Goal: Navigation & Orientation: Understand site structure

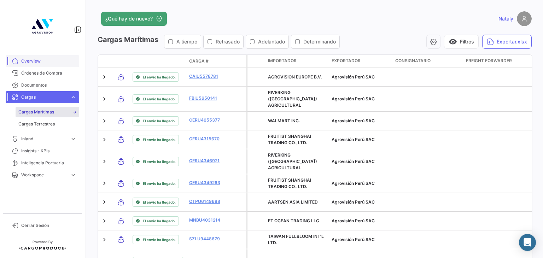
scroll to position [220, 0]
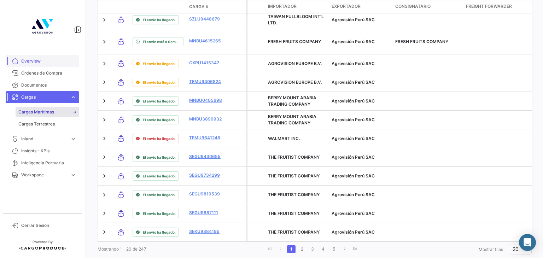
click at [37, 60] on span "Overview" at bounding box center [48, 61] width 55 height 6
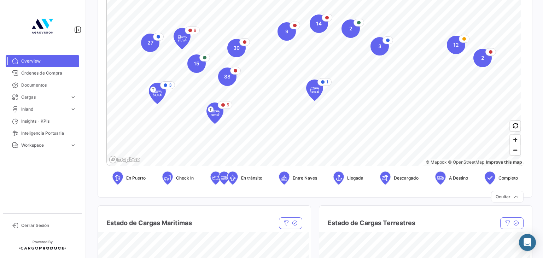
scroll to position [177, 0]
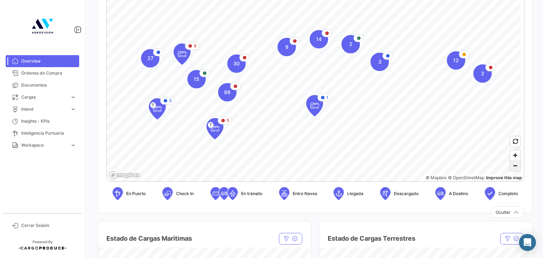
click at [514, 169] on span "Zoom out" at bounding box center [515, 166] width 10 height 10
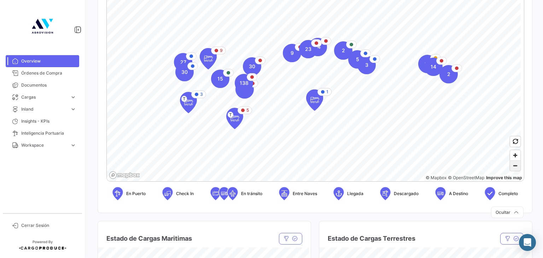
click at [514, 169] on span "Zoom out" at bounding box center [515, 166] width 10 height 10
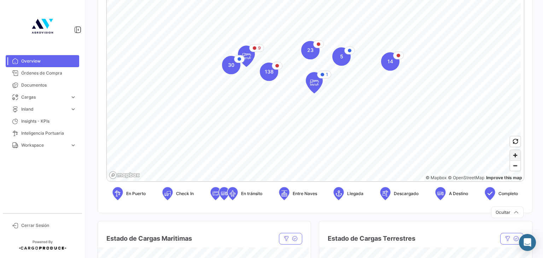
click at [513, 159] on span "Zoom in" at bounding box center [515, 155] width 10 height 10
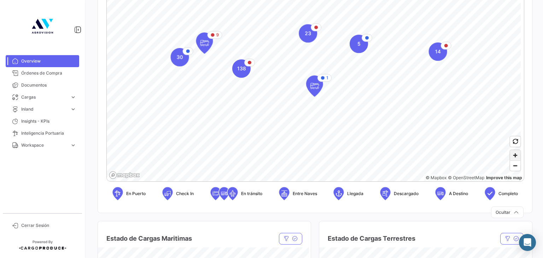
click at [513, 159] on span "Zoom in" at bounding box center [515, 155] width 10 height 10
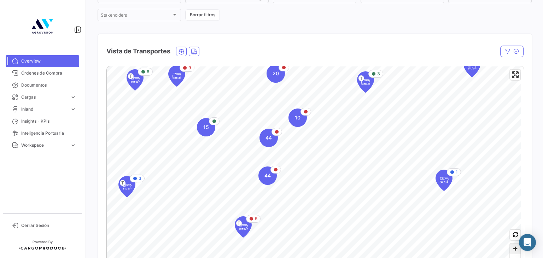
scroll to position [71, 0]
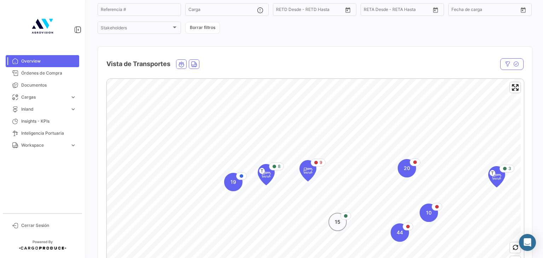
drag, startPoint x: 341, startPoint y: 163, endPoint x: 342, endPoint y: 229, distance: 66.1
click at [342, 229] on div "15" at bounding box center [337, 222] width 18 height 18
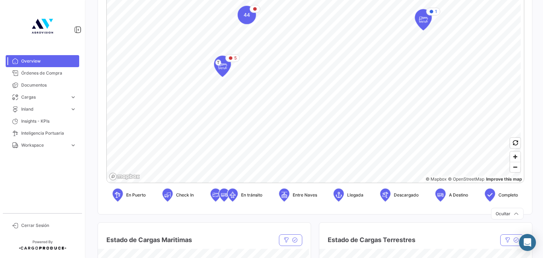
scroll to position [212, 0]
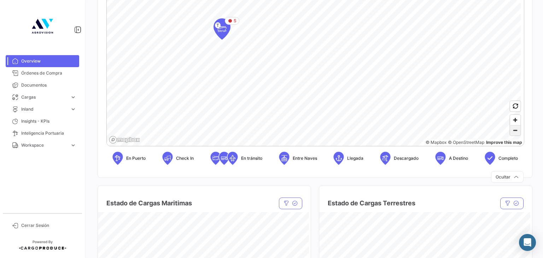
click at [510, 132] on span "Zoom out" at bounding box center [515, 130] width 10 height 10
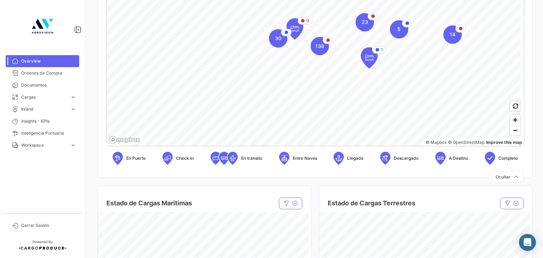
click at [392, 156] on div "1 9 14 23 5 30 138 © Mapbox © OpenStreetMap Improve this map En Puerto Check In…" at bounding box center [314, 54] width 417 height 234
